Goal: Transaction & Acquisition: Purchase product/service

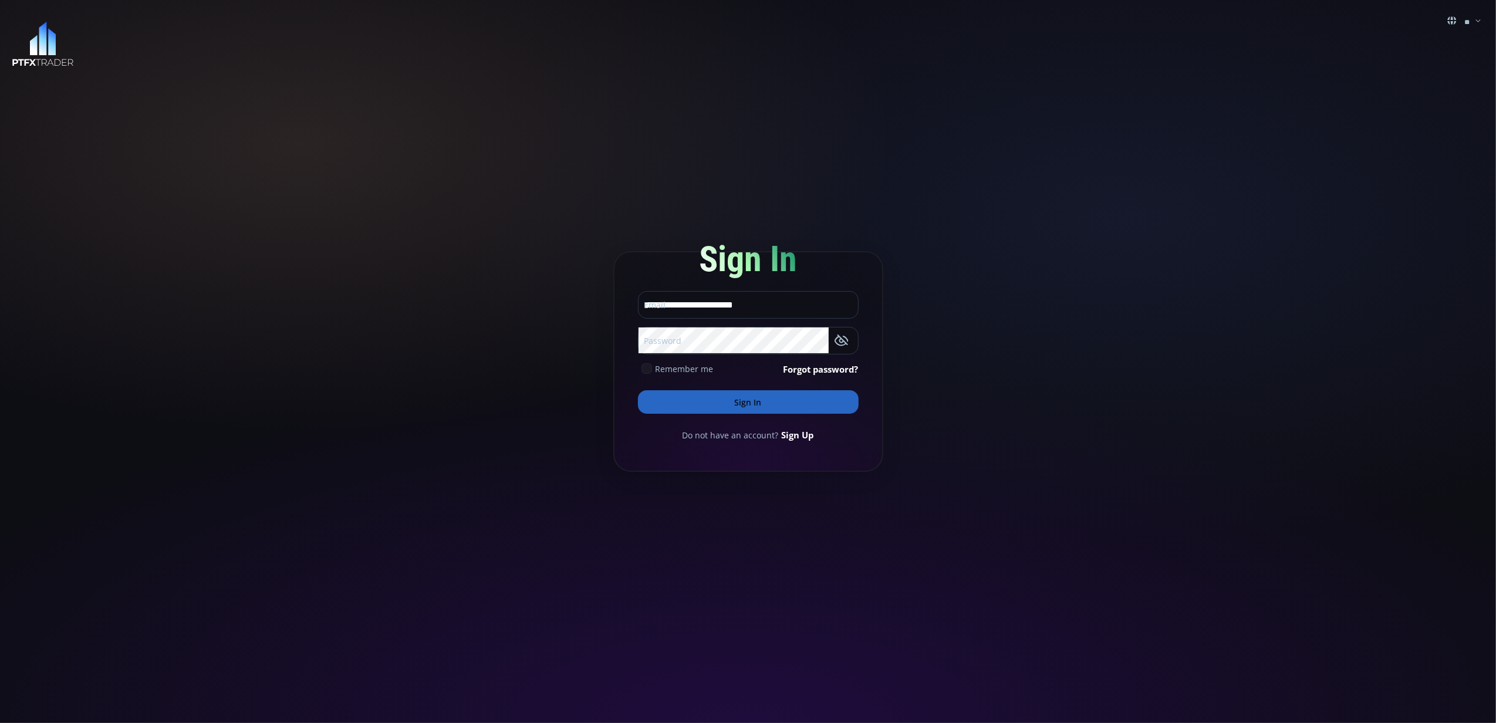
click at [780, 403] on button "Sign In" at bounding box center [748, 401] width 221 height 23
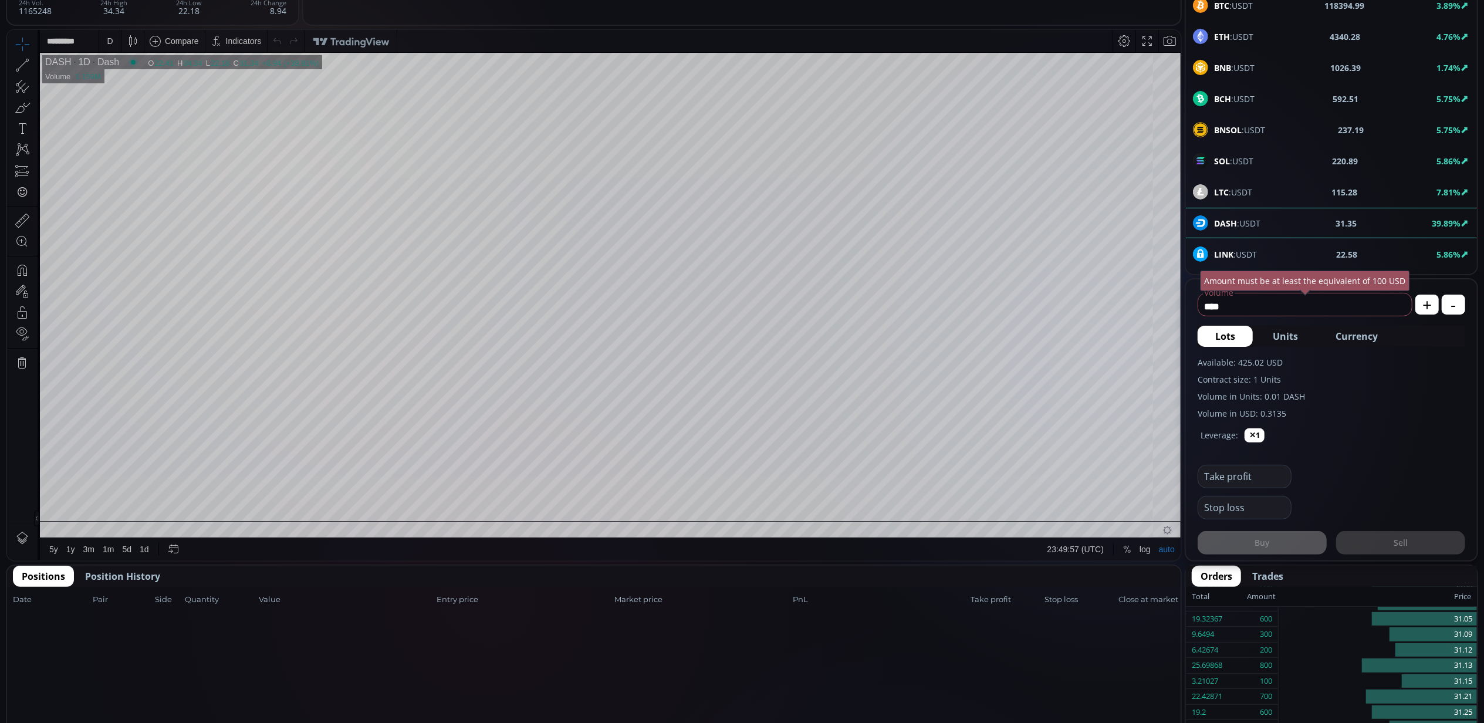
scroll to position [235, 0]
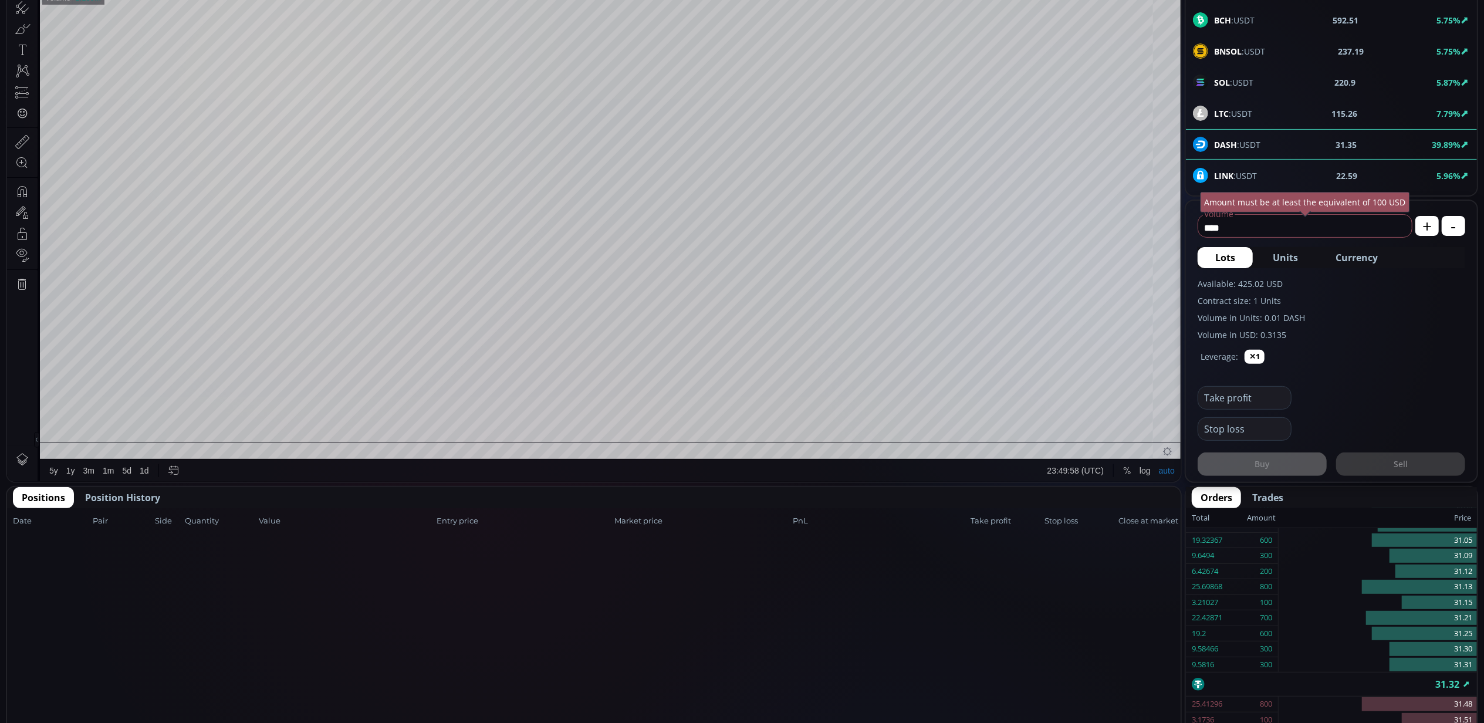
click at [147, 496] on span "Position History" at bounding box center [122, 498] width 75 height 14
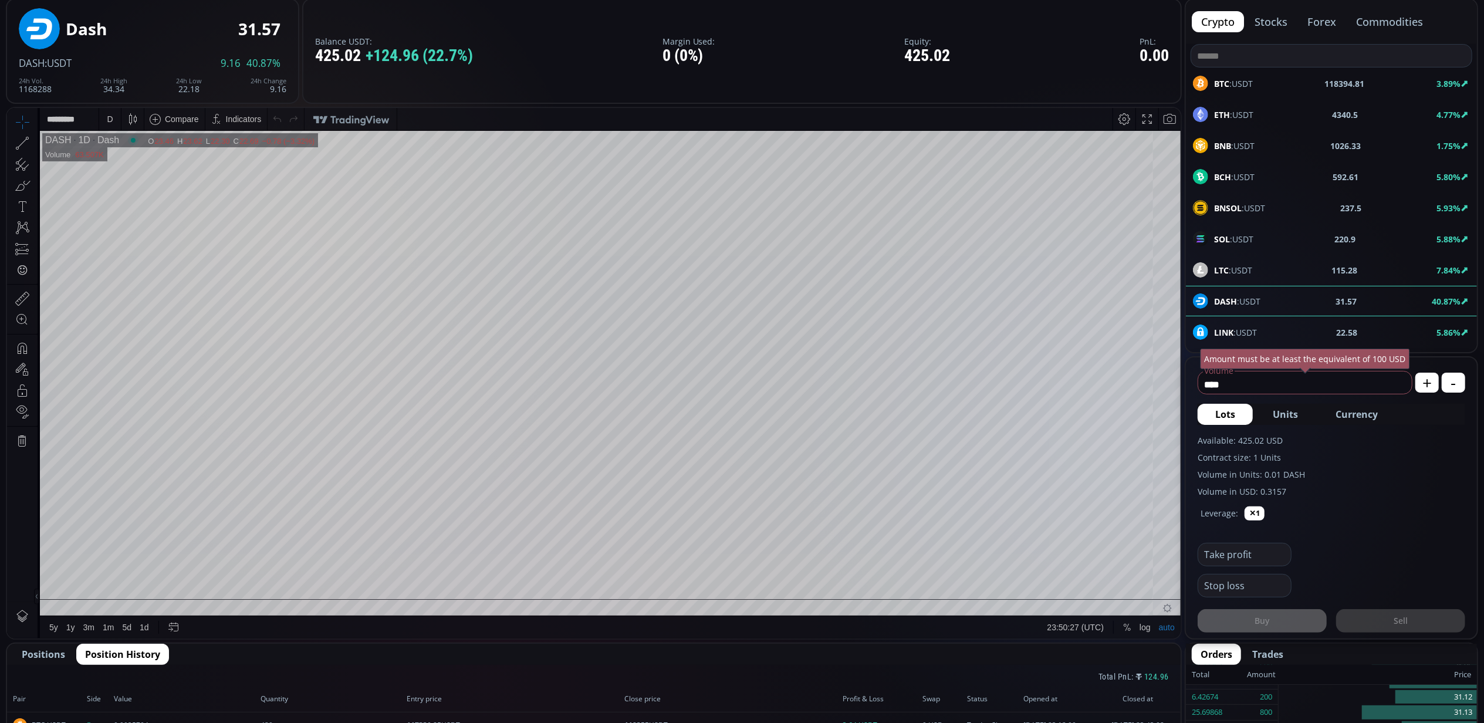
scroll to position [0, 0]
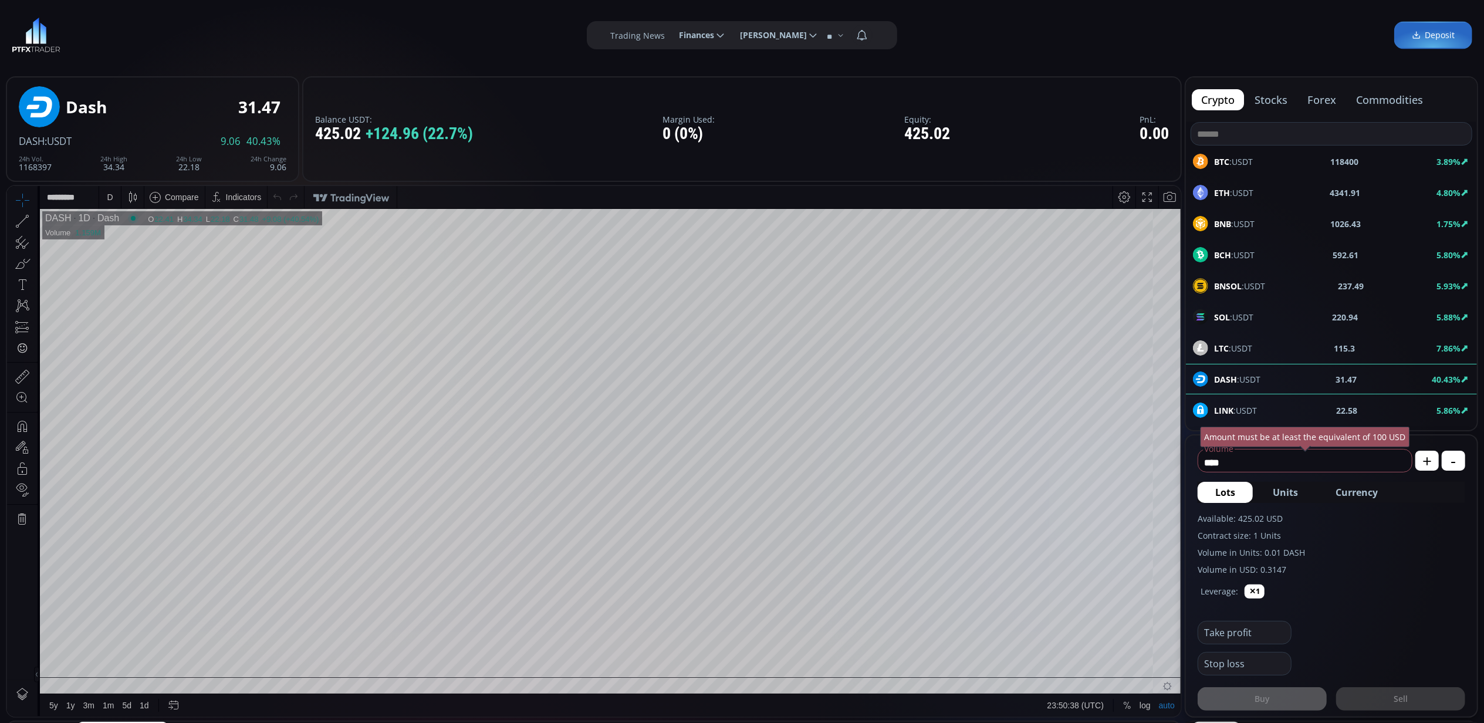
click at [114, 197] on div "D" at bounding box center [110, 196] width 10 height 22
click at [140, 278] on div "15 minutes" at bounding box center [126, 276] width 40 height 9
click at [1238, 160] on span "BTC :USDT" at bounding box center [1233, 162] width 39 height 12
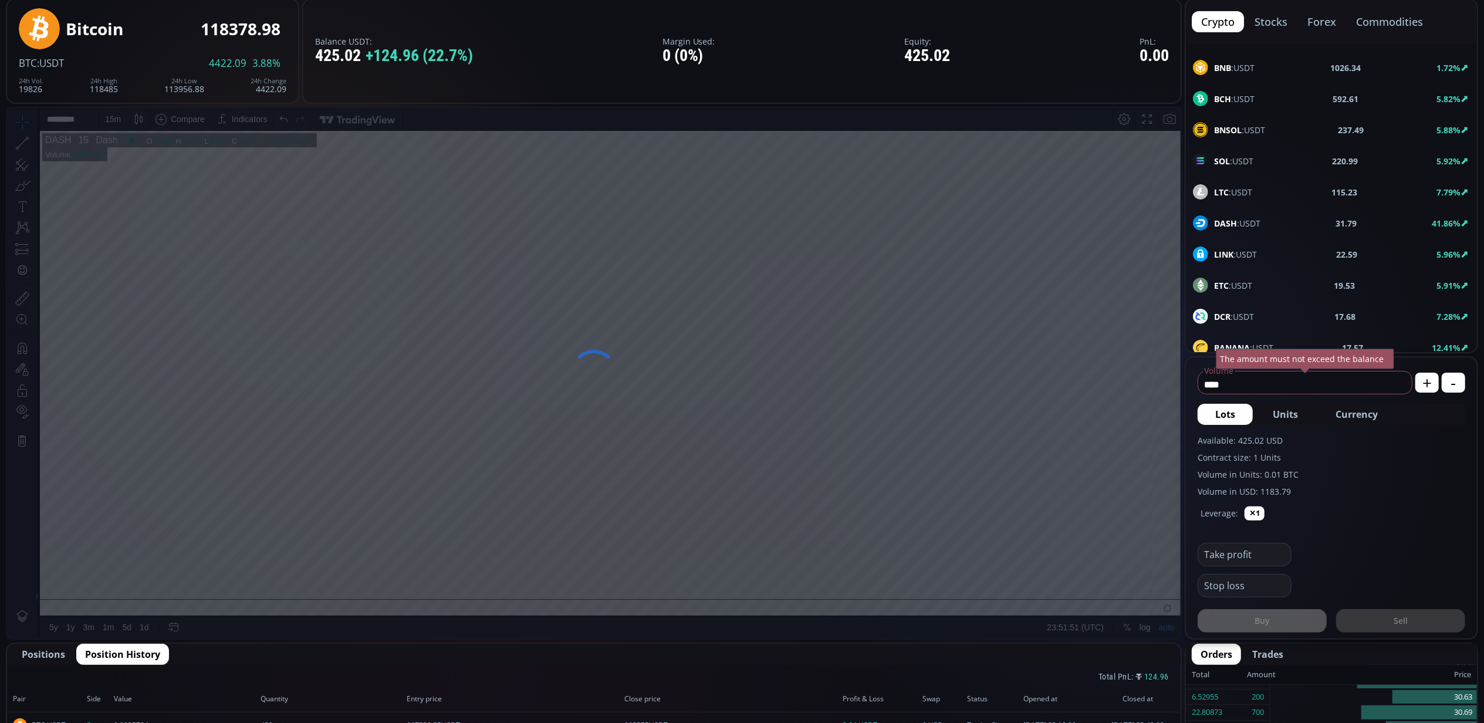
scroll to position [156, 0]
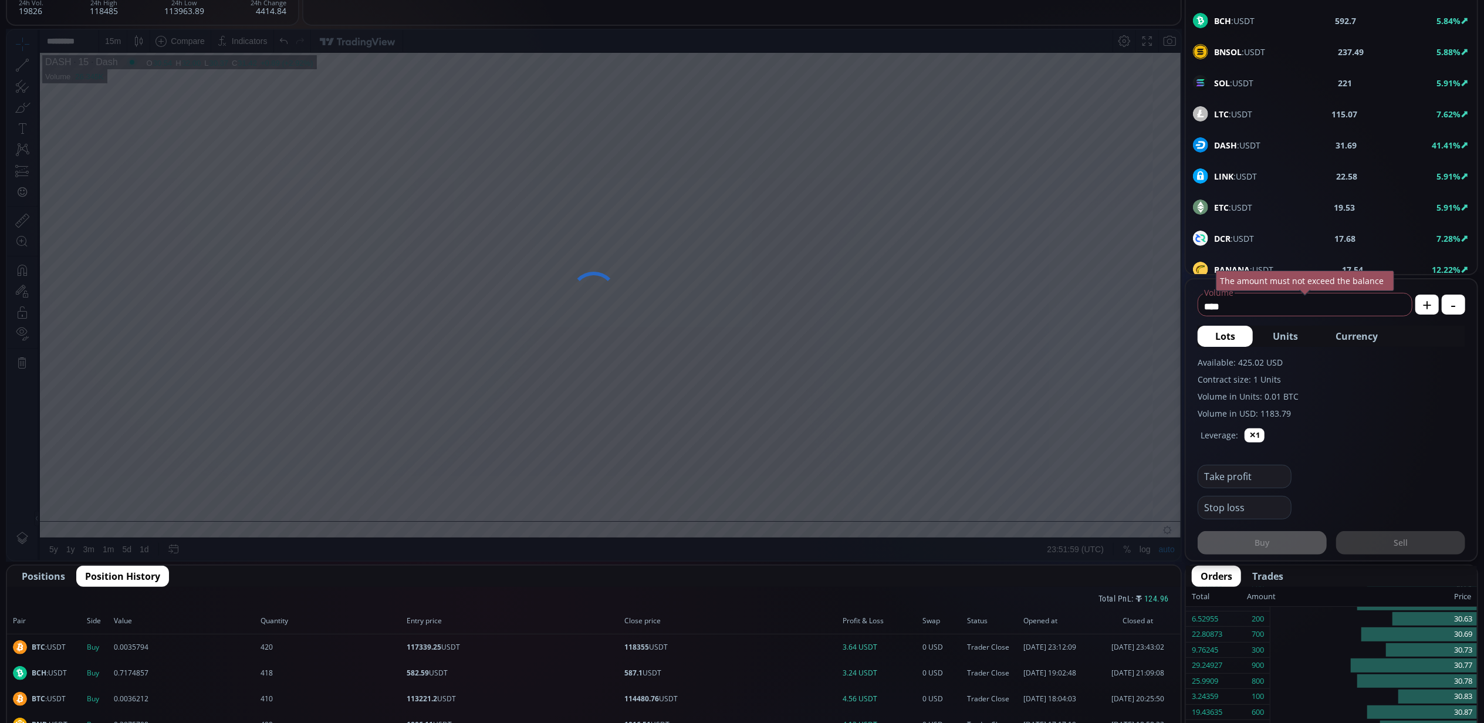
click at [1345, 336] on span "Currency" at bounding box center [1357, 336] width 42 height 14
click at [1397, 303] on icon at bounding box center [1398, 306] width 12 height 12
type input "****"
drag, startPoint x: 1236, startPoint y: 308, endPoint x: 1189, endPoint y: 306, distance: 47.0
click at [1189, 306] on form "**** Volume USD Amount must be at least the equivalent of 100 USD + - Lots Unit…" at bounding box center [1331, 419] width 291 height 281
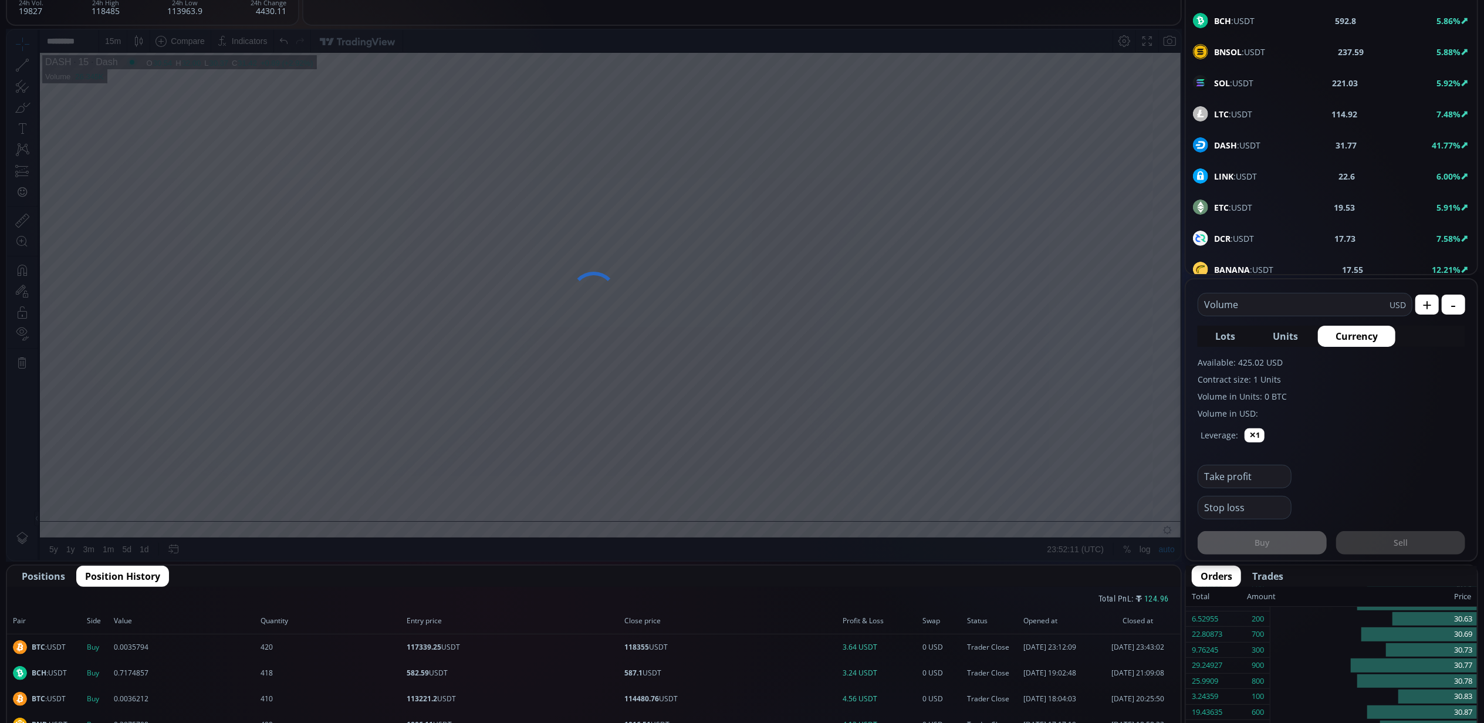
click at [1251, 434] on button "✕1" at bounding box center [1255, 435] width 20 height 14
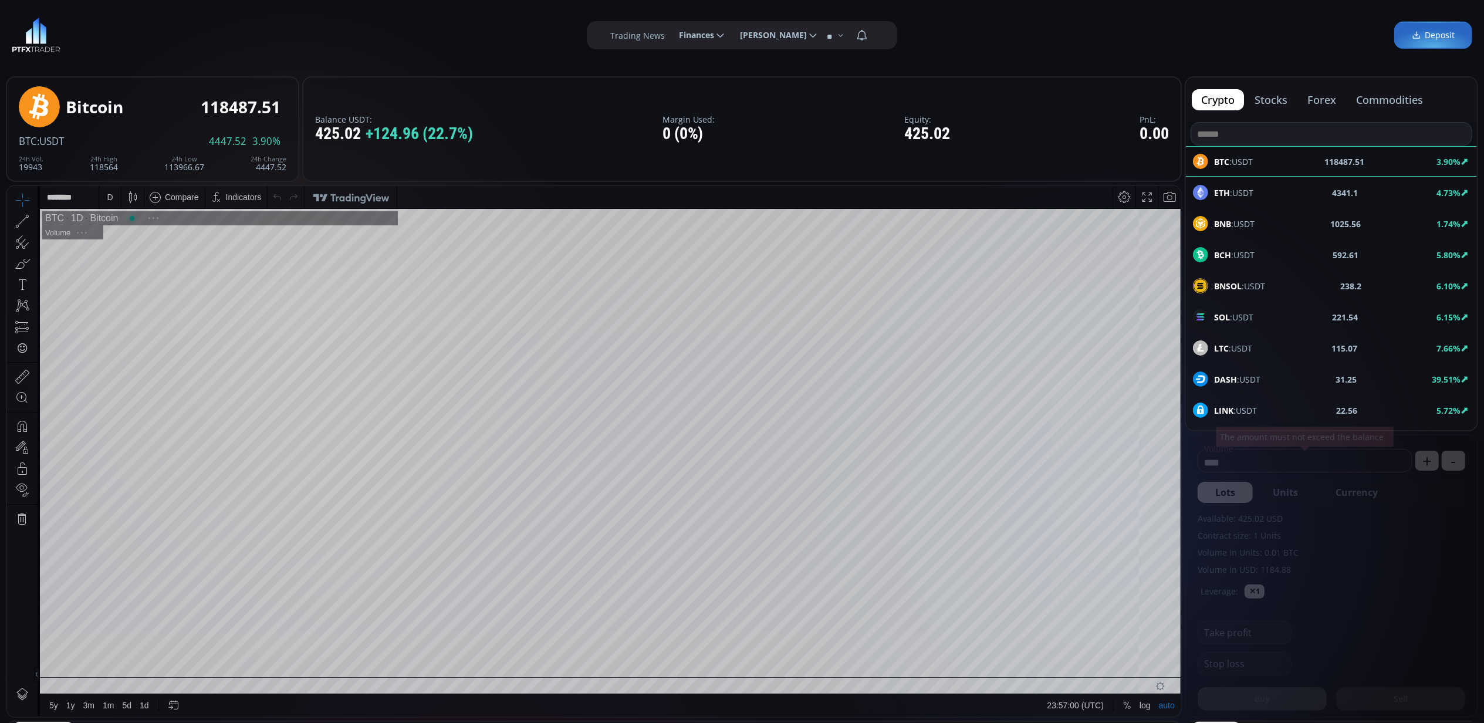
scroll to position [167, 0]
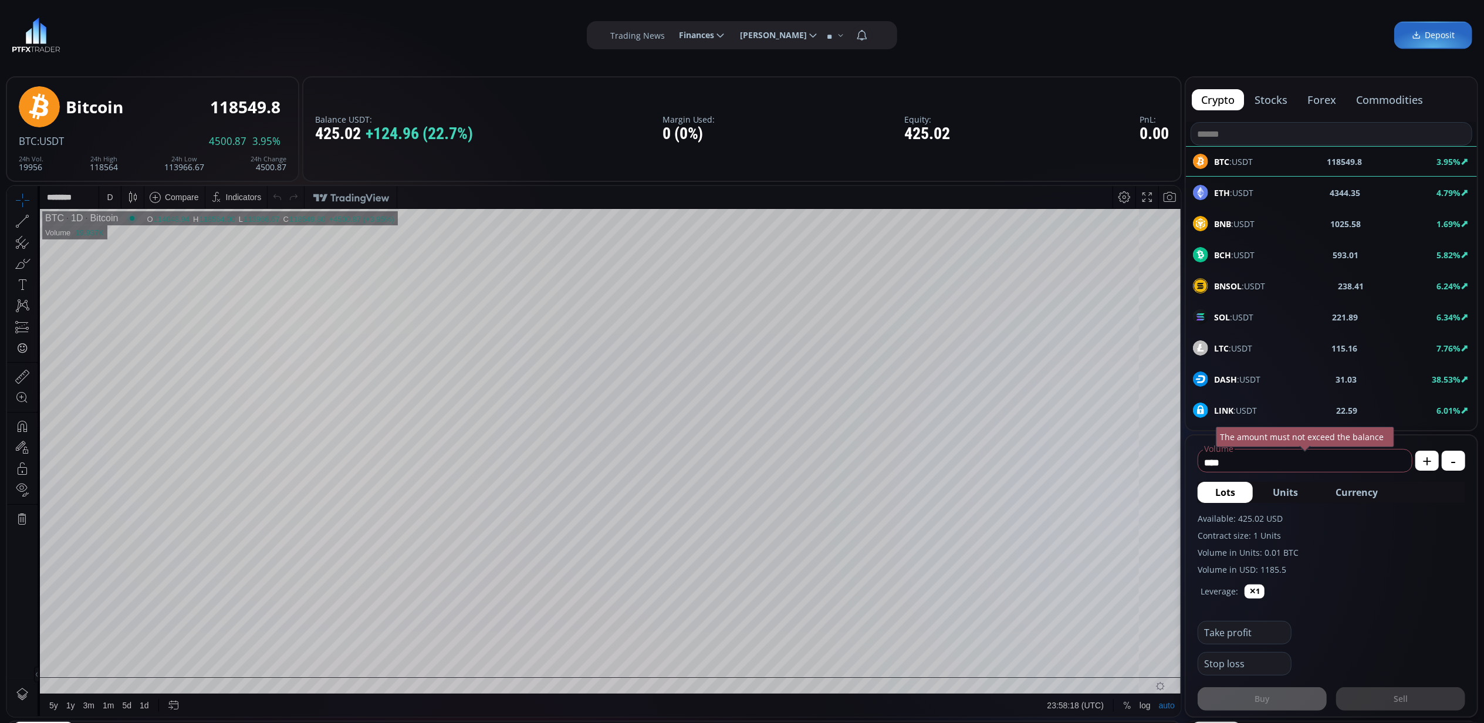
click at [117, 198] on div "D" at bounding box center [110, 196] width 22 height 22
click at [128, 261] on div "5 minutes" at bounding box center [124, 258] width 36 height 9
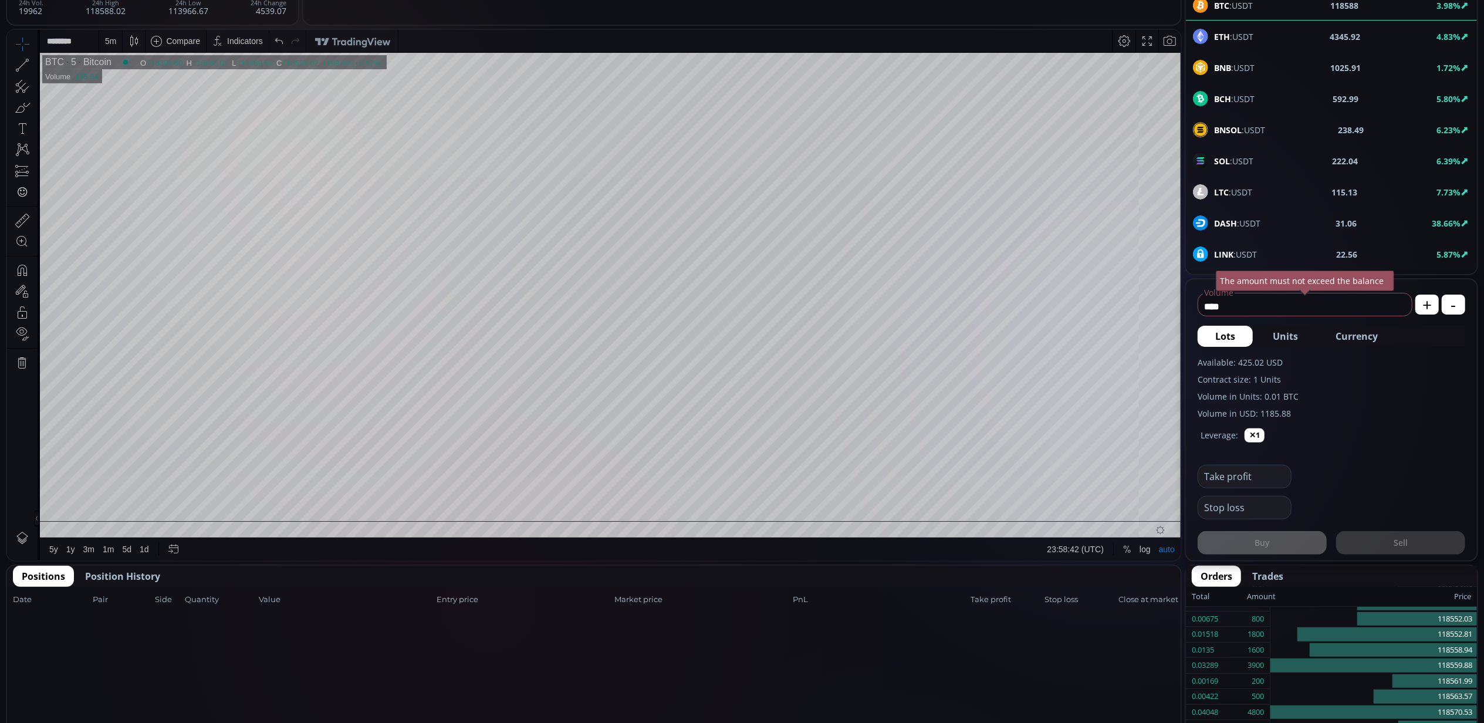
scroll to position [235, 0]
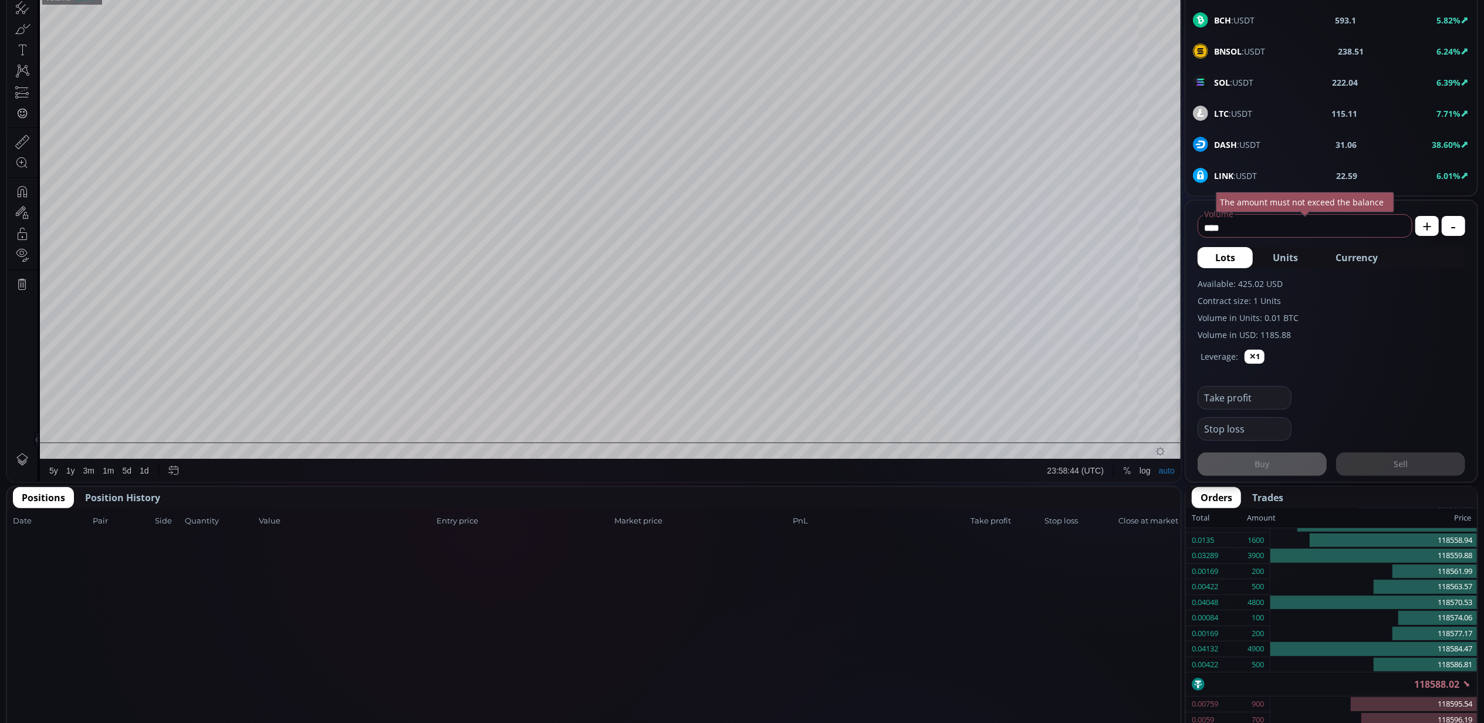
click at [148, 500] on span "Position History" at bounding box center [122, 498] width 75 height 14
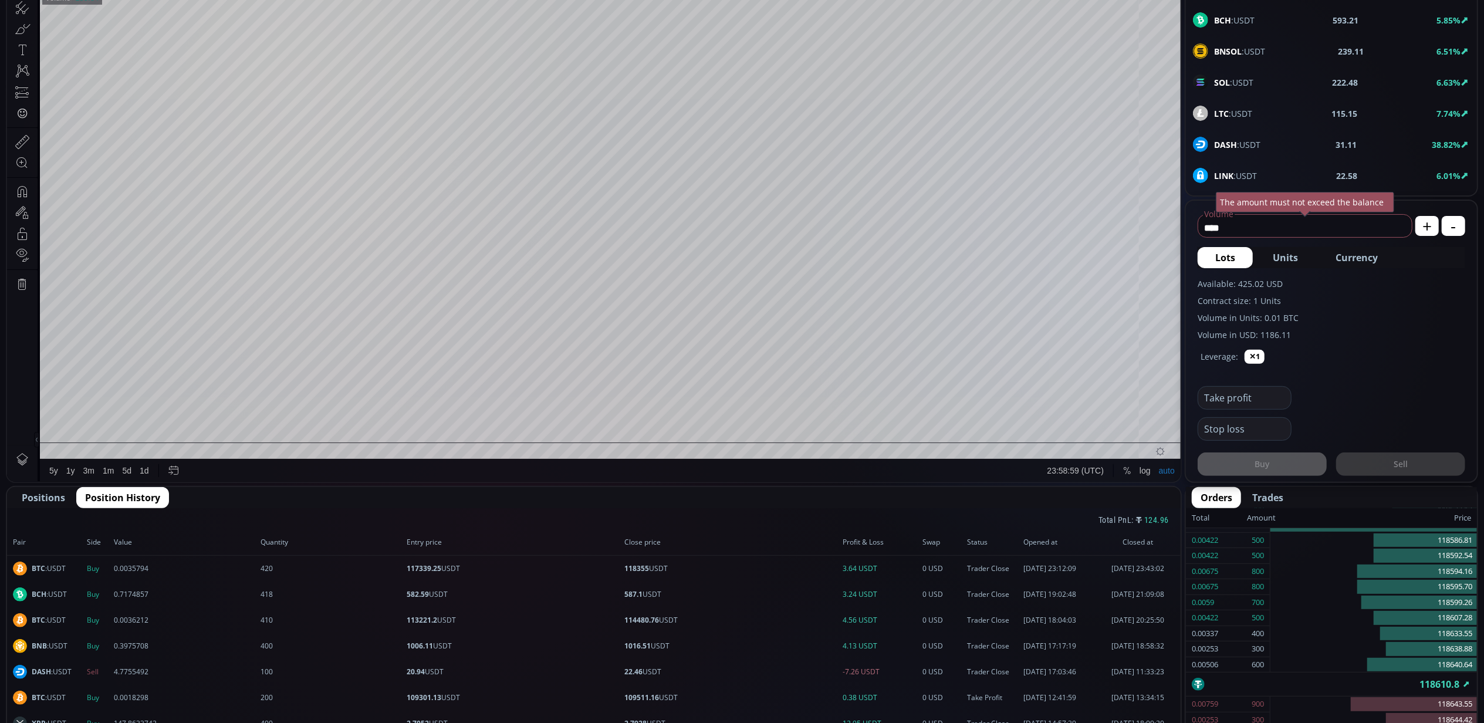
click at [221, 674] on span "4.7755492" at bounding box center [185, 672] width 143 height 11
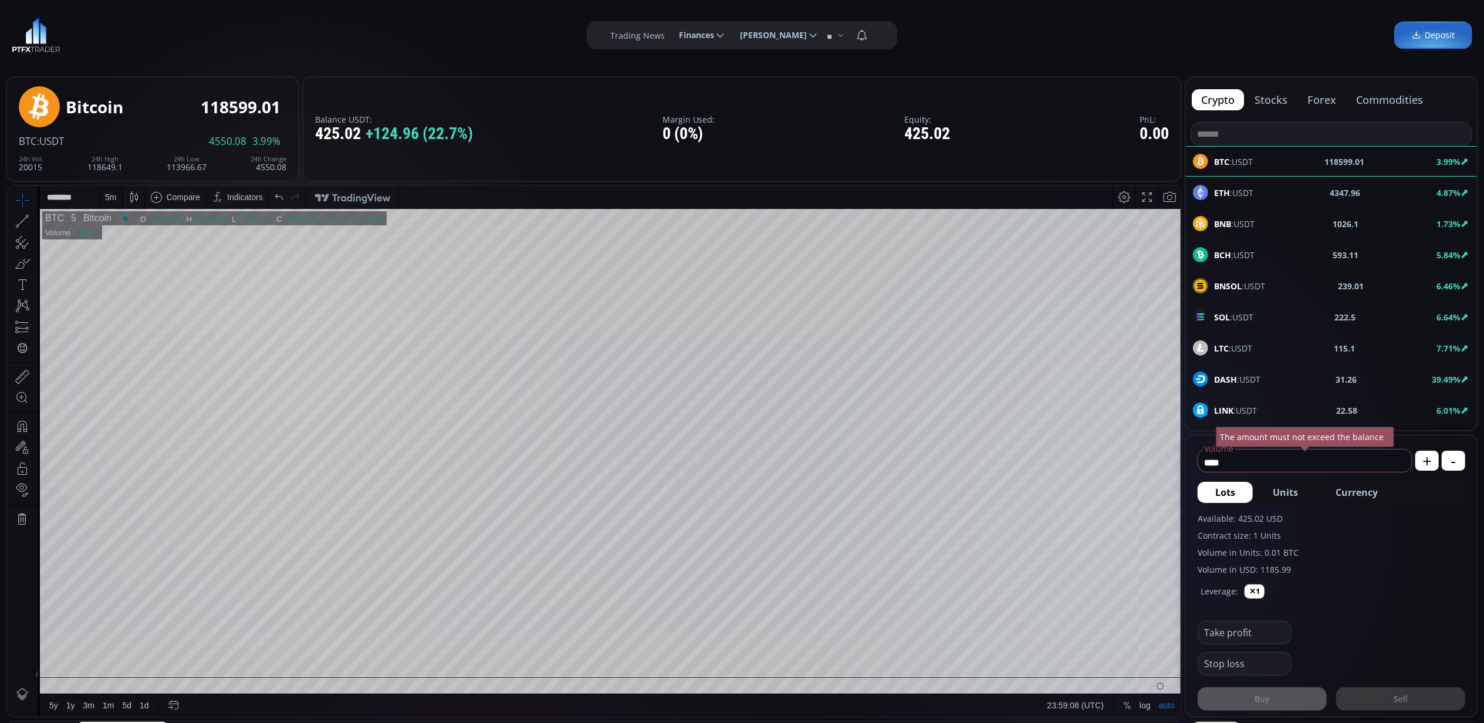
scroll to position [78, 0]
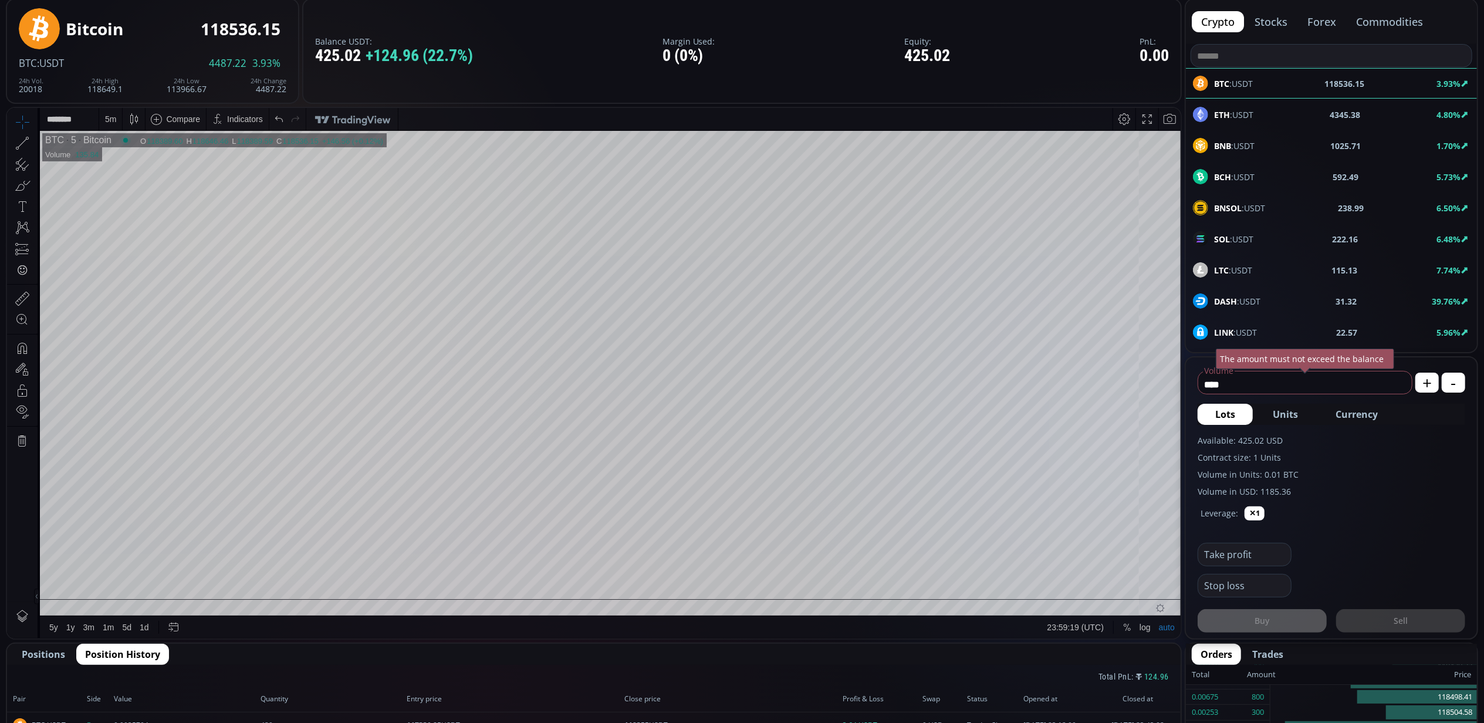
click at [1253, 301] on span "DASH :USDT" at bounding box center [1237, 301] width 46 height 12
click at [114, 121] on div "D" at bounding box center [110, 118] width 10 height 22
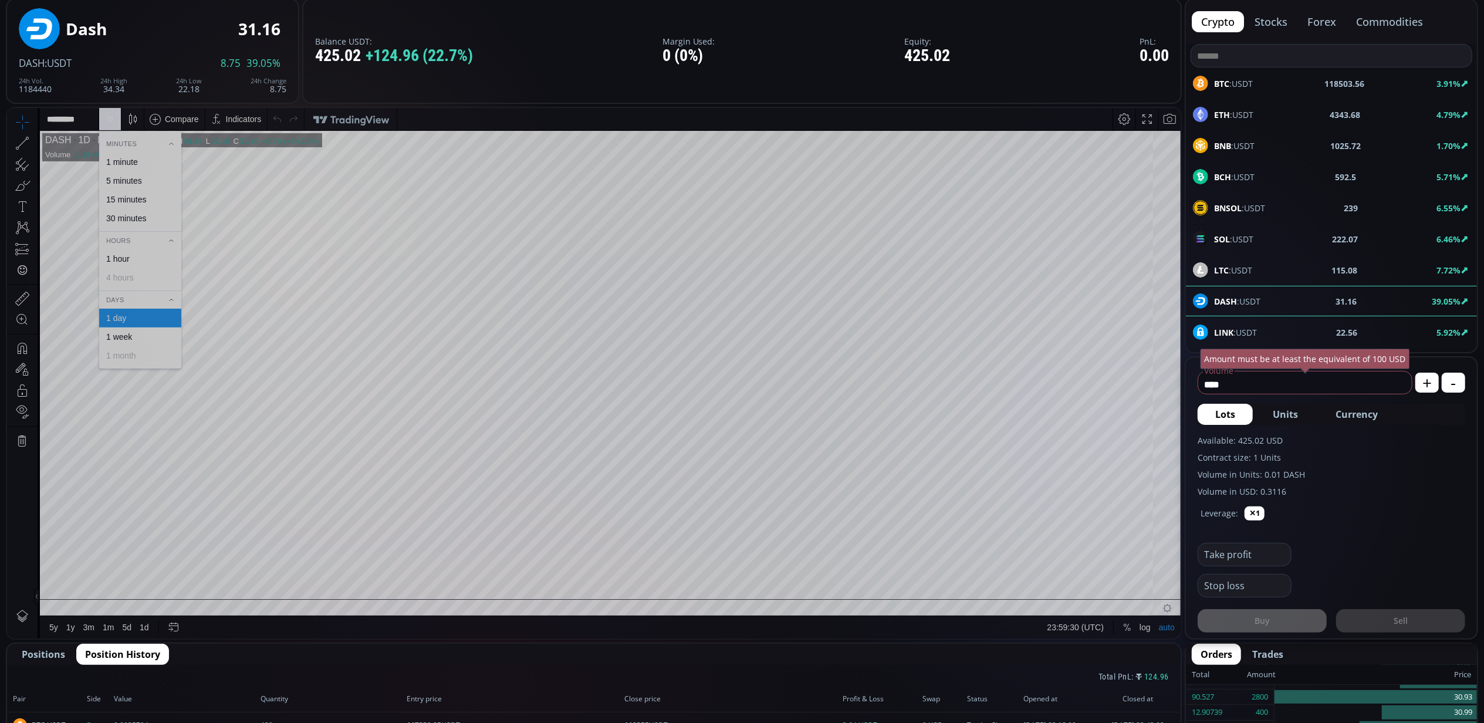
click at [133, 178] on div "5 minutes" at bounding box center [124, 179] width 36 height 9
